Goal: Contribute content

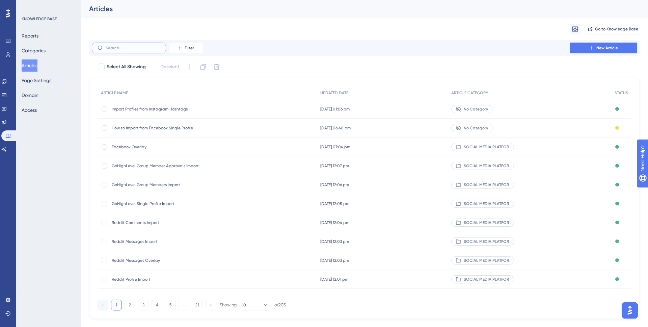
click at [128, 48] on input "text" at bounding box center [133, 48] width 55 height 5
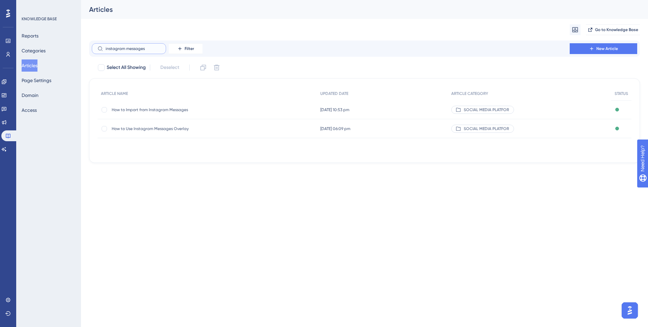
type input "instagram messages"
click at [159, 108] on span "How to Import from Instagram Messages" at bounding box center [166, 109] width 108 height 5
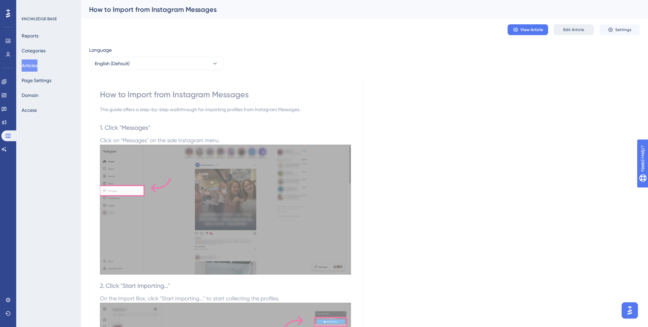
click at [570, 31] on span "Edit Article" at bounding box center [574, 29] width 21 height 5
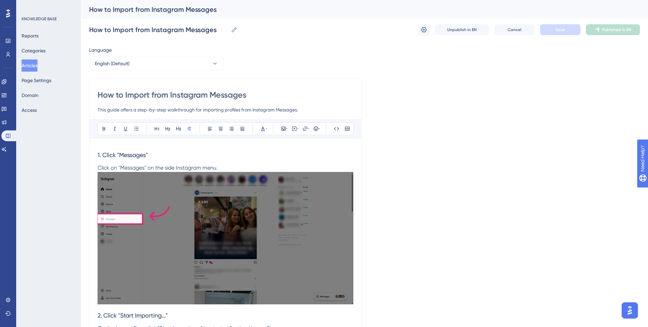
click at [99, 154] on span "1. Click "Messages"" at bounding box center [123, 154] width 50 height 7
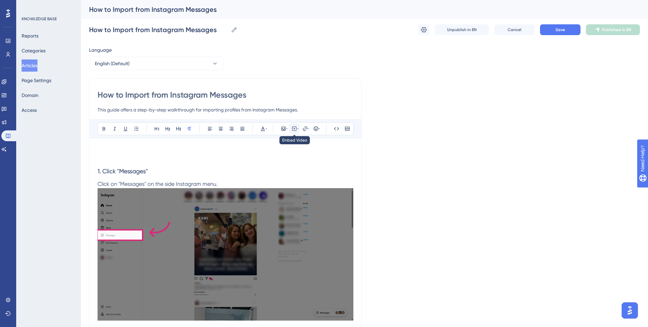
click at [296, 131] on icon at bounding box center [294, 128] width 5 height 5
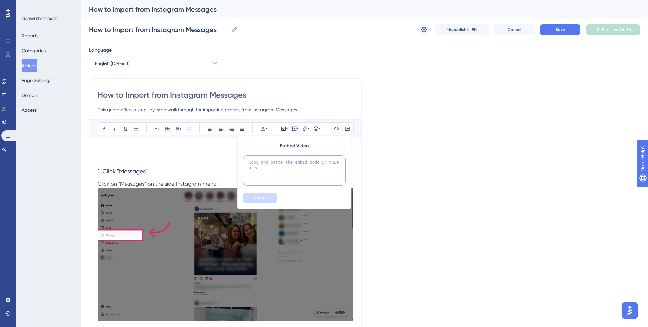
click at [288, 166] on textarea at bounding box center [294, 170] width 103 height 30
paste textarea "<div style="position:relative;padding-bottom:56.25%;"> <iframe style="width:100…"
type textarea "<div style="position:relative;padding-bottom:56.25%;"> <iframe style="width:100…"
click at [258, 200] on span "Save" at bounding box center [259, 197] width 9 height 5
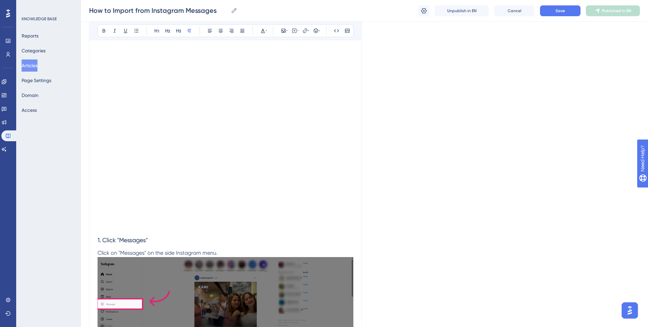
scroll to position [116, 0]
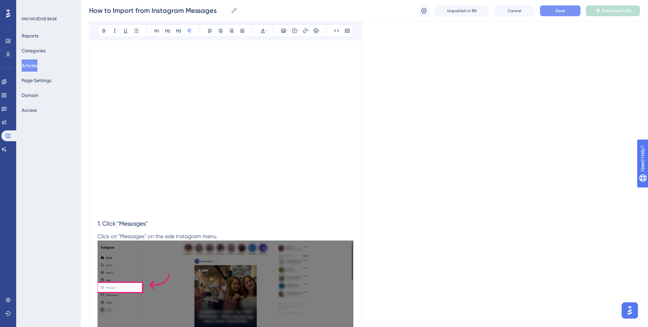
click at [549, 10] on button "Save" at bounding box center [560, 10] width 41 height 11
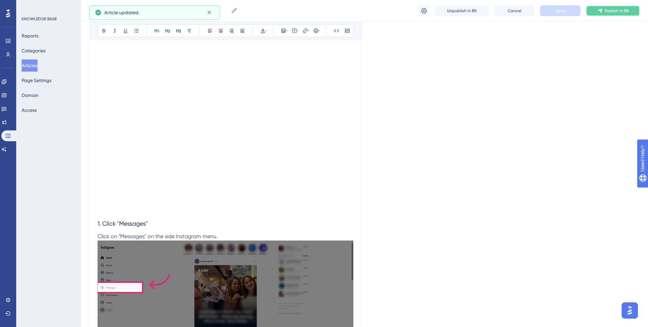
click at [599, 12] on icon at bounding box center [600, 10] width 5 height 5
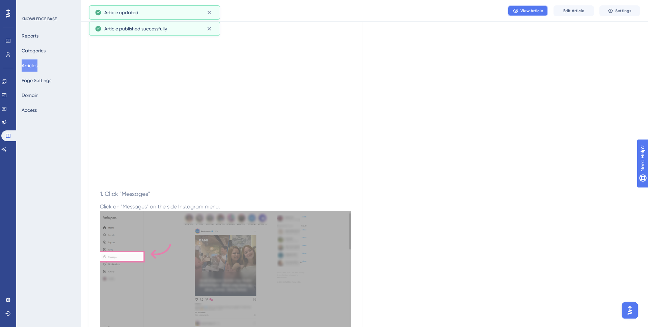
click at [533, 10] on span "View Article" at bounding box center [532, 10] width 23 height 5
